Goal: Find specific page/section

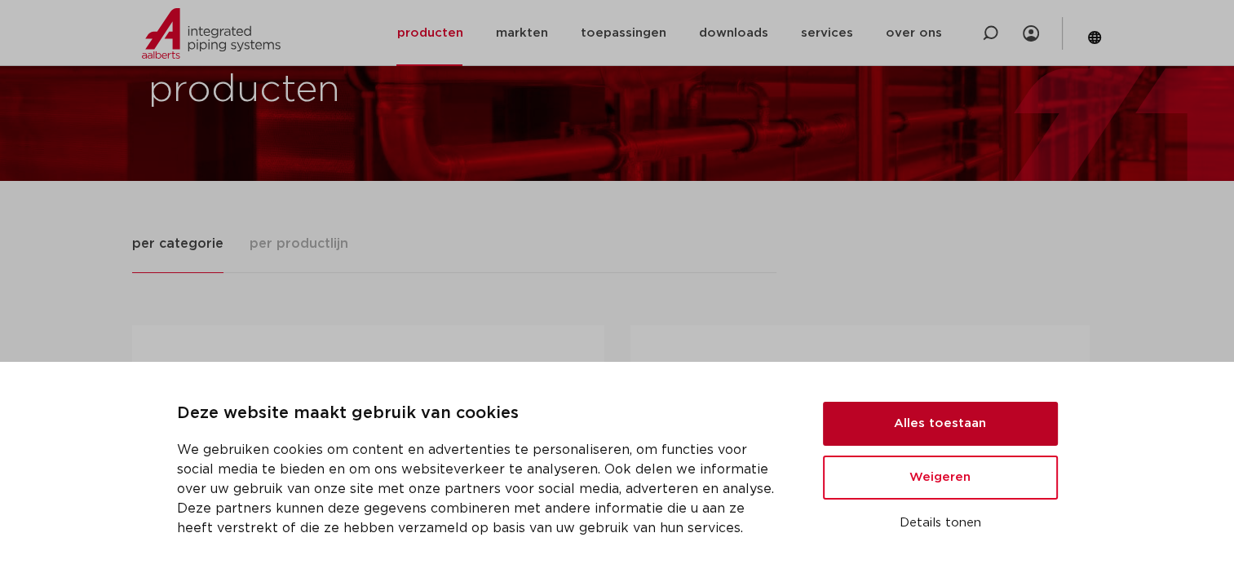
click at [873, 422] on button "Alles toestaan" at bounding box center [940, 424] width 235 height 44
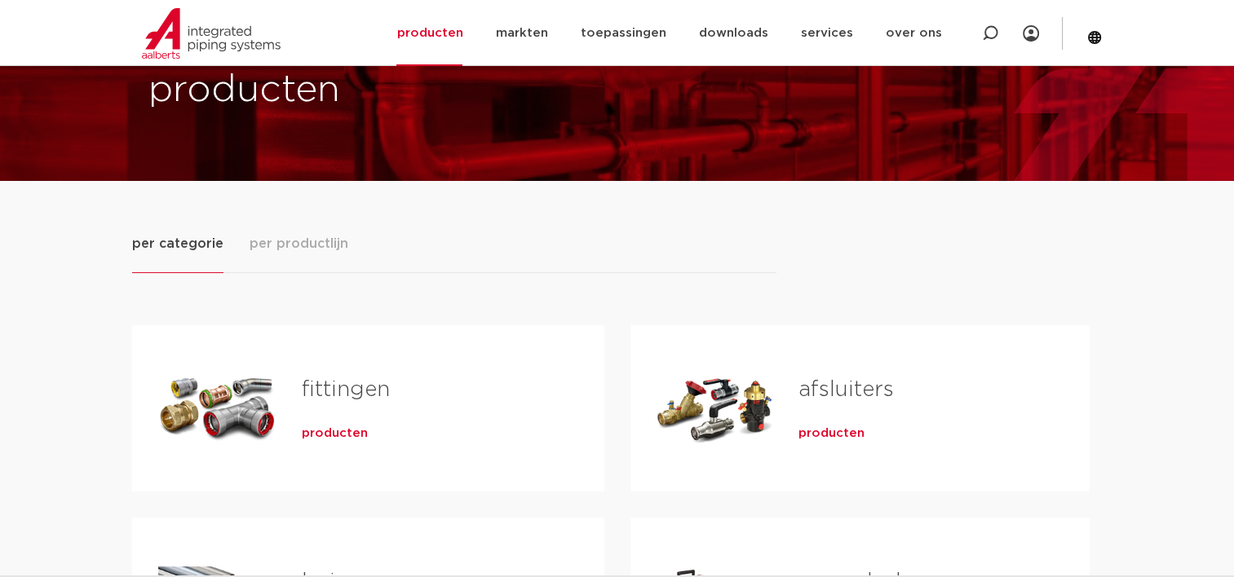
click at [330, 431] on span "producten" at bounding box center [335, 434] width 66 height 16
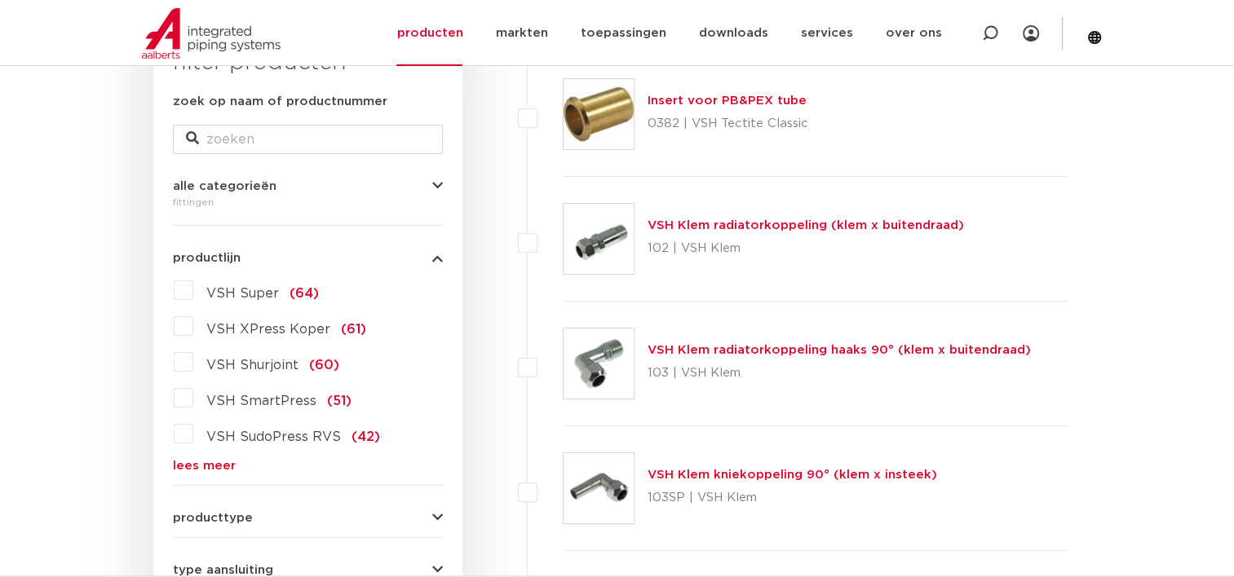
scroll to position [326, 0]
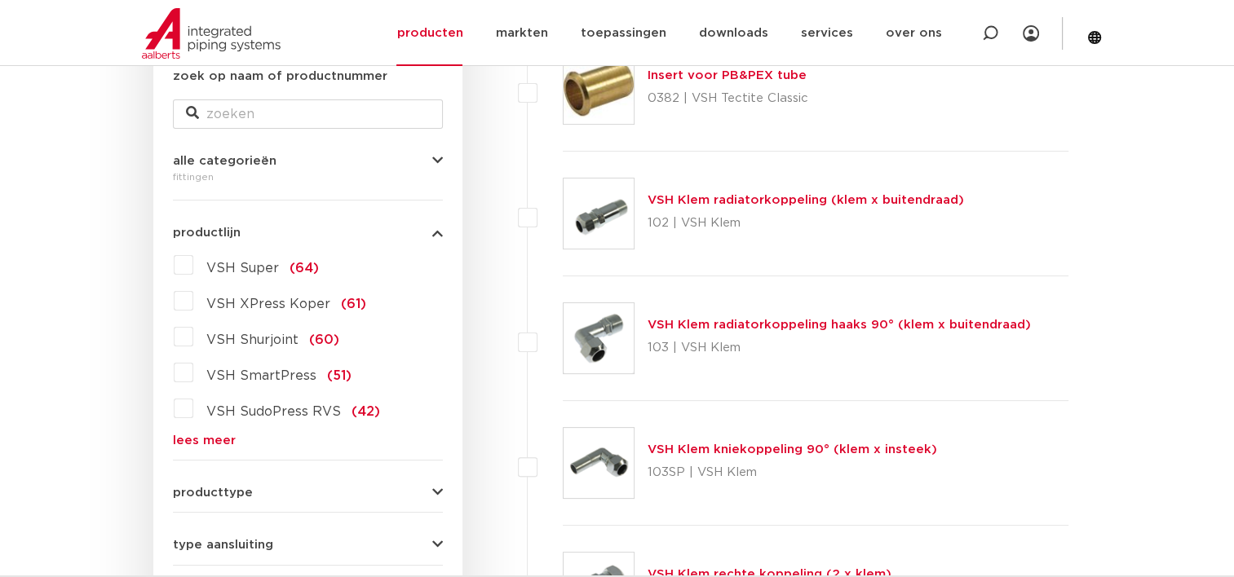
click at [193, 268] on label "VSH Super (64)" at bounding box center [256, 265] width 126 height 26
click at [0, 0] on input "VSH Super (64)" at bounding box center [0, 0] width 0 height 0
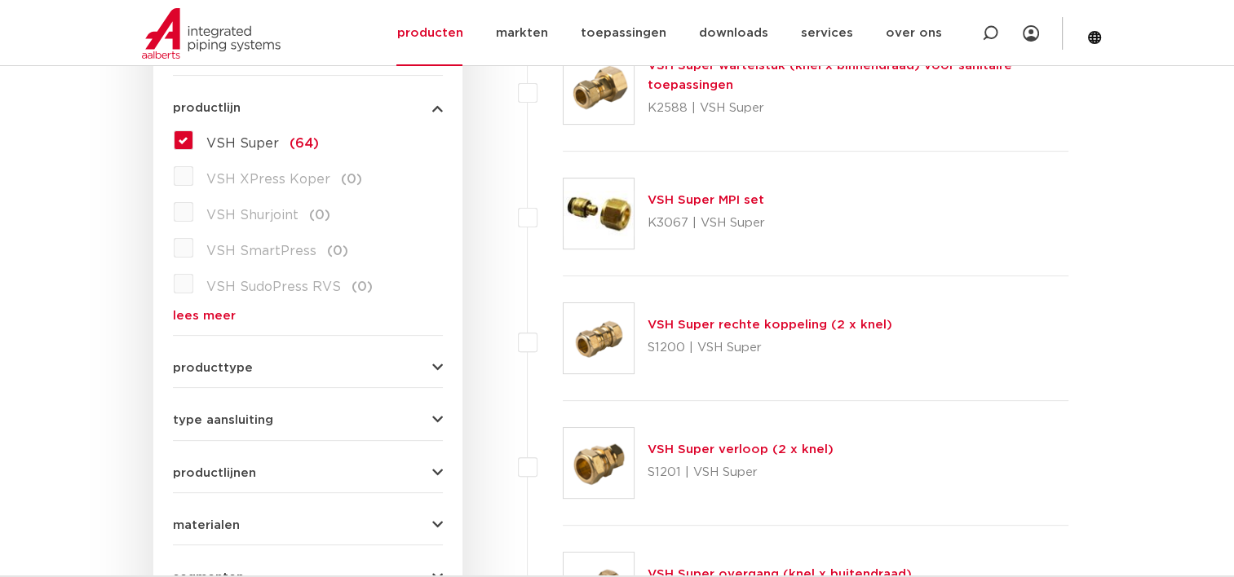
scroll to position [489, 0]
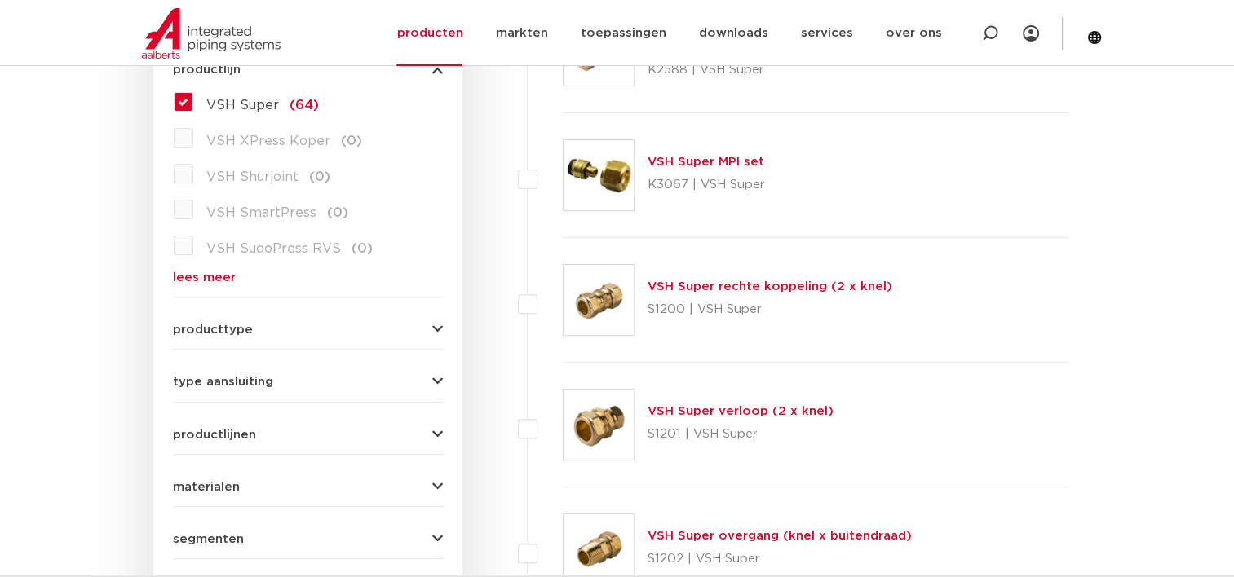
click at [431, 329] on button "producttype" at bounding box center [308, 330] width 270 height 12
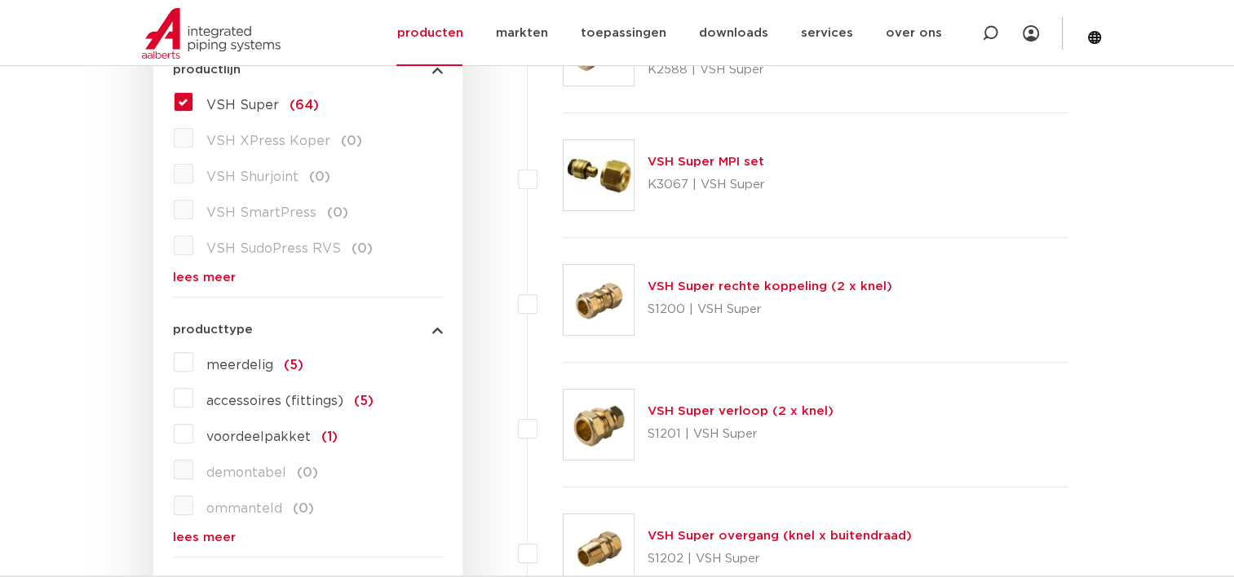
click at [436, 333] on icon "button" at bounding box center [437, 330] width 11 height 12
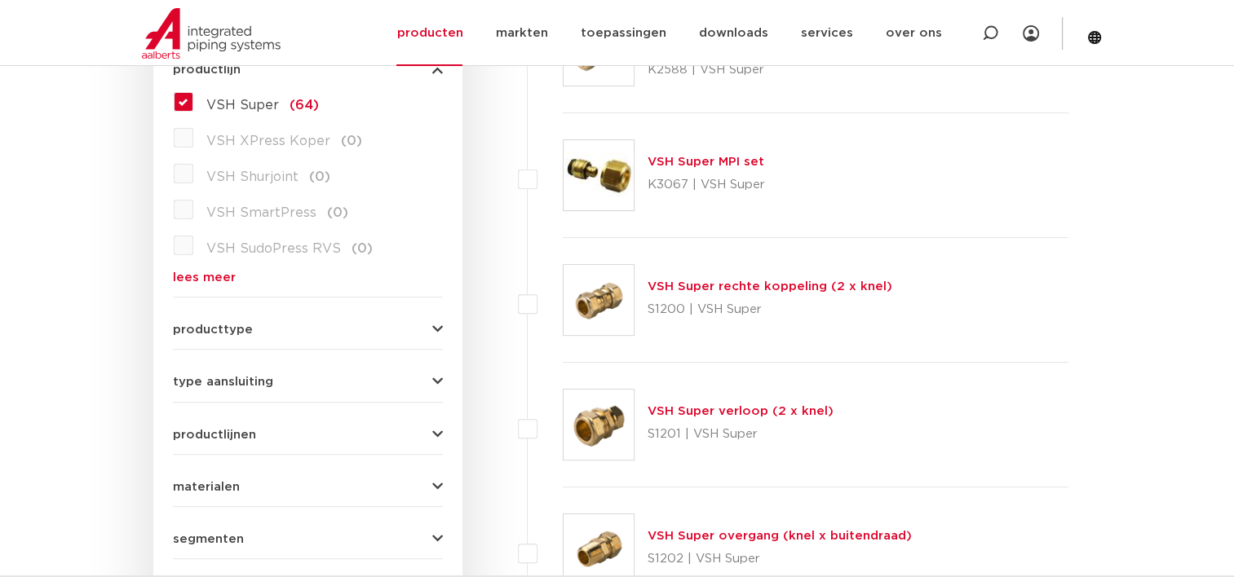
click at [437, 383] on icon "button" at bounding box center [437, 382] width 11 height 12
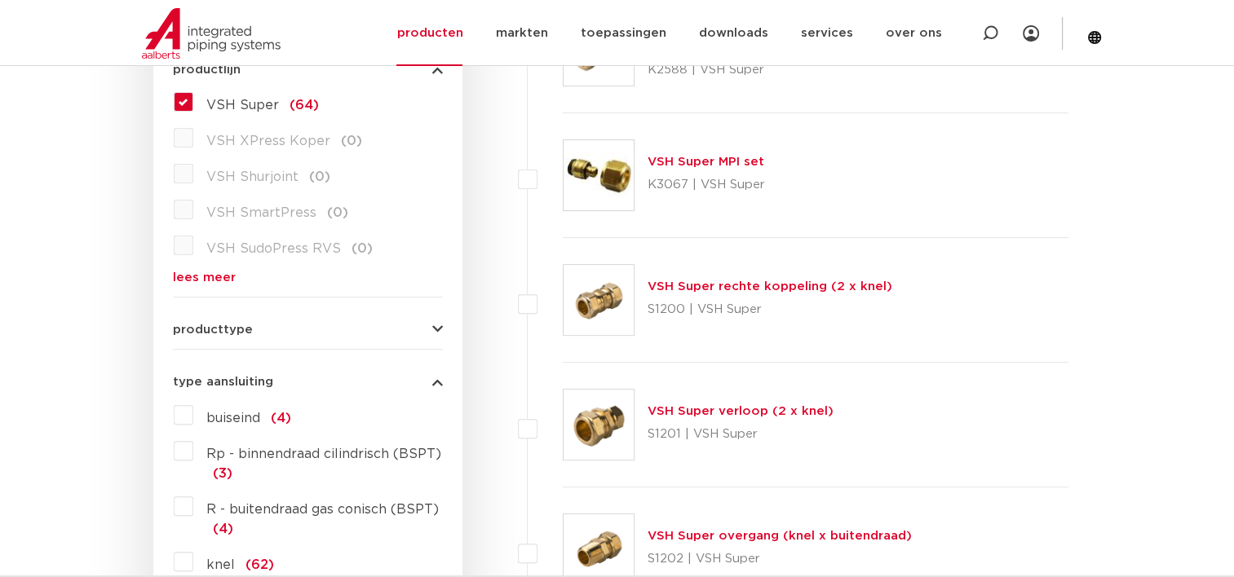
click at [437, 383] on icon "button" at bounding box center [437, 382] width 11 height 12
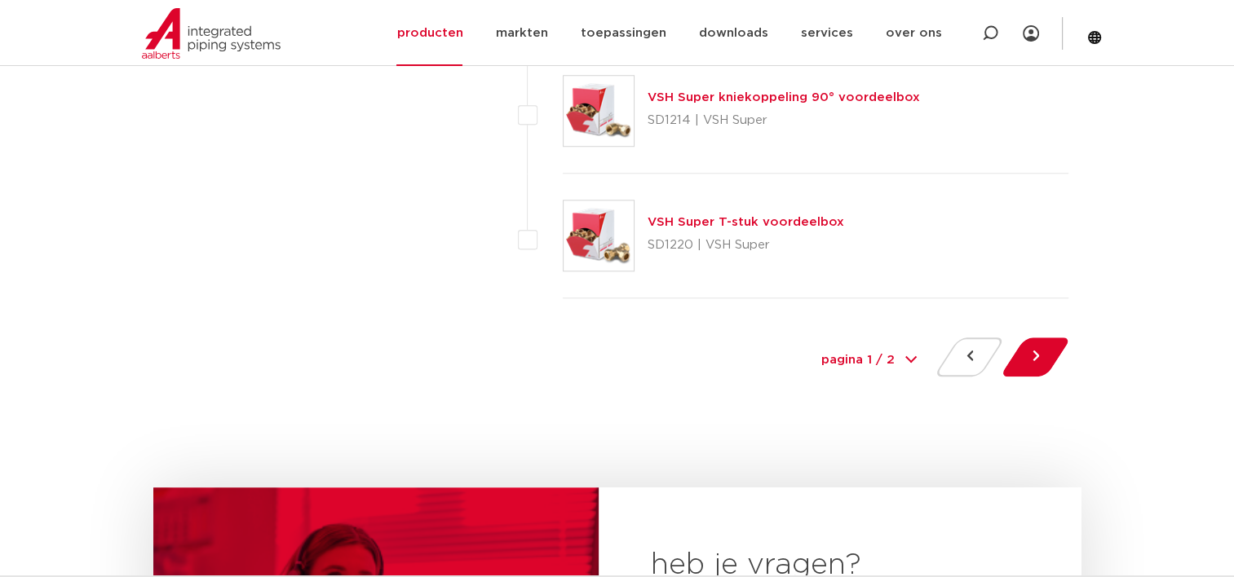
scroll to position [7422, 0]
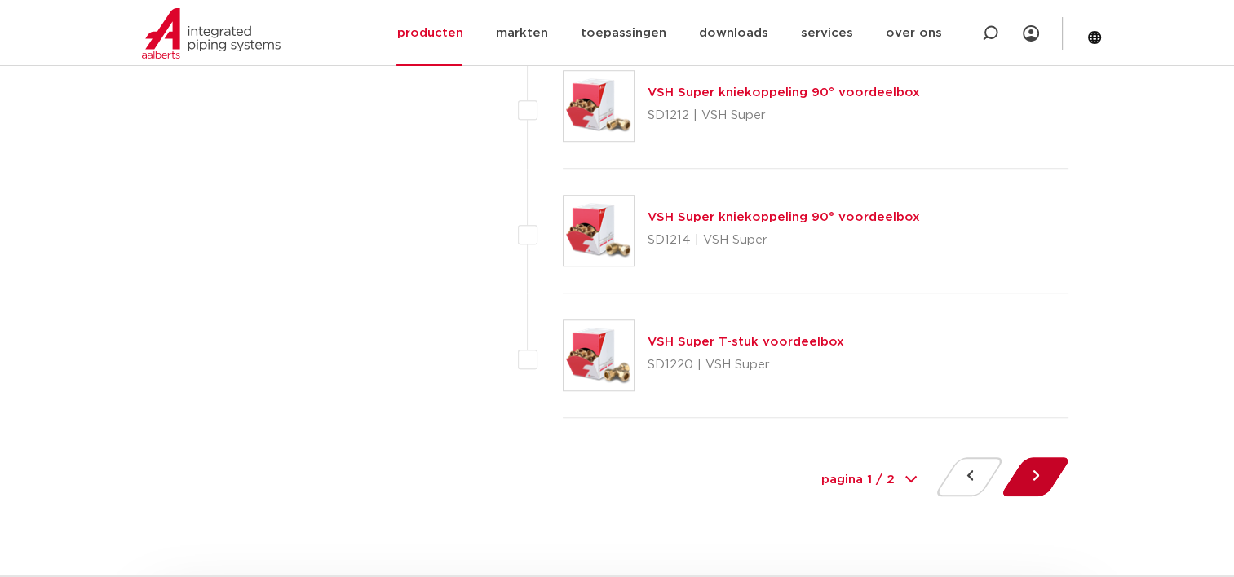
click at [1034, 468] on button at bounding box center [1035, 477] width 46 height 39
